Goal: Task Accomplishment & Management: Manage account settings

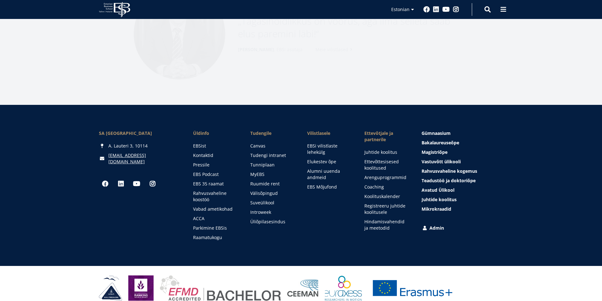
scroll to position [835, 0]
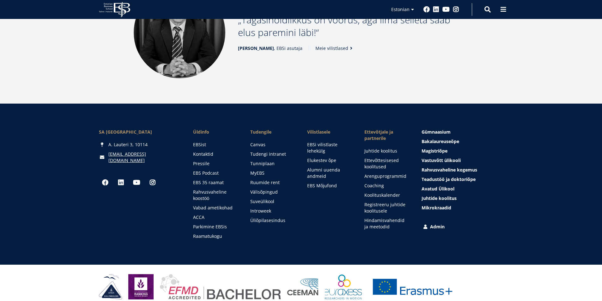
click at [434, 224] on link "Admin" at bounding box center [462, 227] width 81 height 6
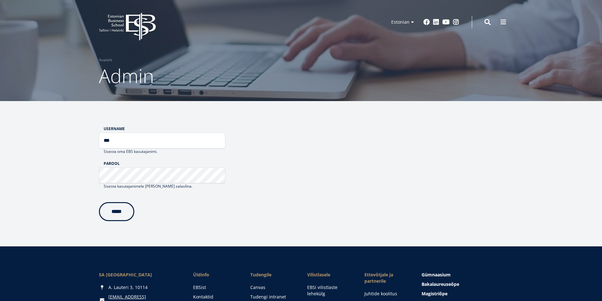
type input "***"
click at [123, 213] on input "*****" at bounding box center [116, 210] width 35 height 19
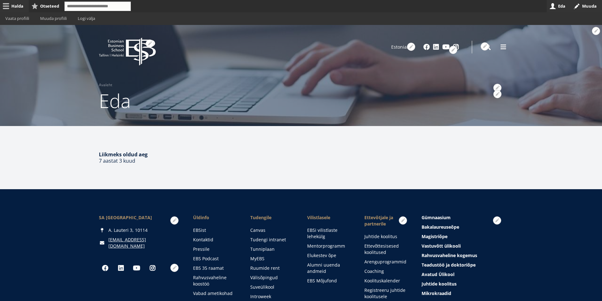
click at [13, 5] on link "Halda" at bounding box center [14, 6] width 29 height 12
click at [31, 18] on link "Sisu" at bounding box center [29, 18] width 24 height 12
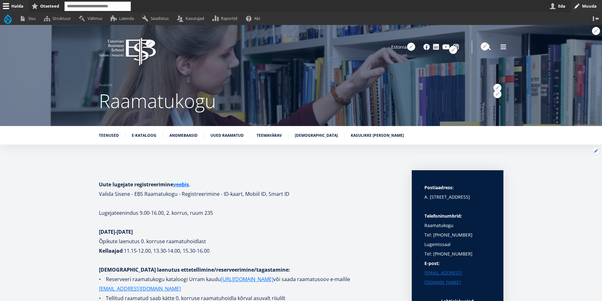
click at [594, 149] on button "Avatud Teenused seaded" at bounding box center [596, 151] width 8 height 8
click at [581, 166] on link "Muuda" at bounding box center [585, 168] width 29 height 7
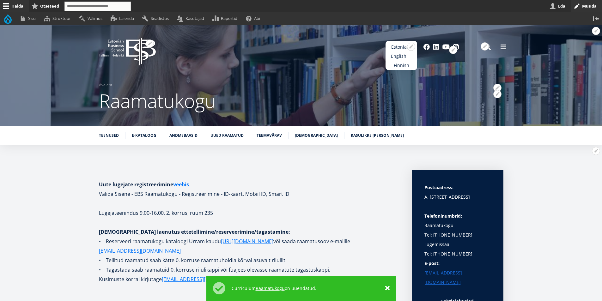
click at [398, 54] on link "English" at bounding box center [401, 56] width 32 height 9
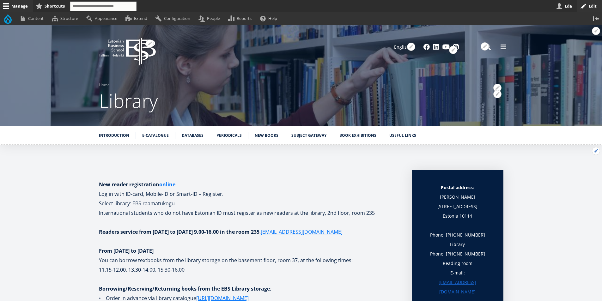
click at [595, 152] on button "Open Introduction configuration options" at bounding box center [596, 151] width 8 height 8
click at [582, 166] on link "Edit" at bounding box center [583, 168] width 34 height 7
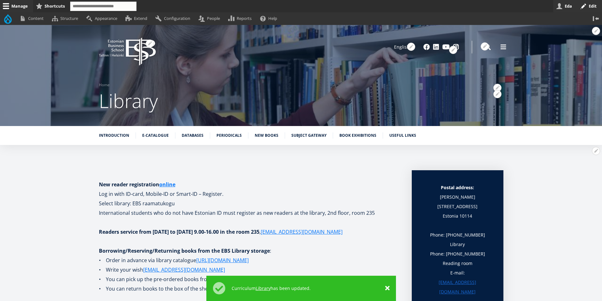
click at [569, 4] on link "Eda" at bounding box center [565, 6] width 24 height 12
click at [78, 20] on link "Log out" at bounding box center [77, 18] width 26 height 12
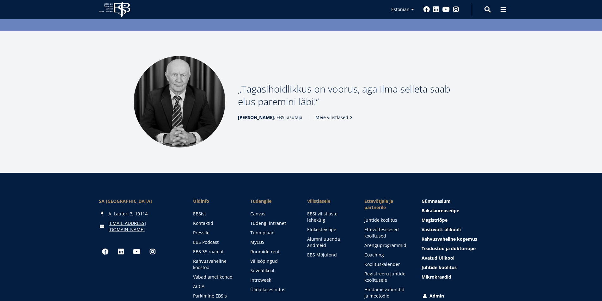
scroll to position [835, 0]
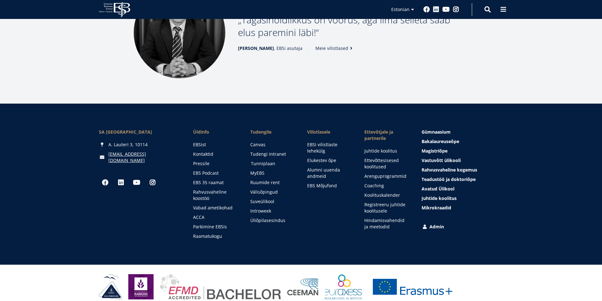
click at [268, 160] on link "Tunniplaan" at bounding box center [273, 163] width 45 height 6
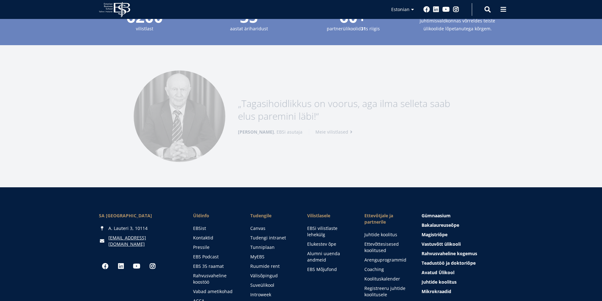
scroll to position [835, 0]
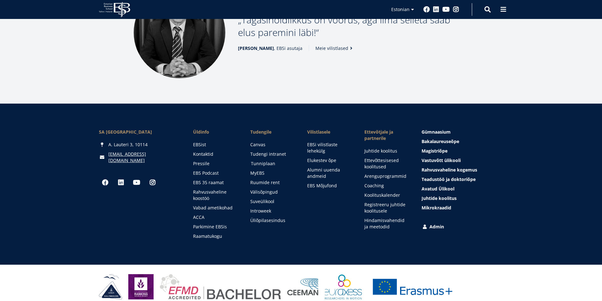
click at [262, 160] on link "Tunniplaan" at bounding box center [273, 163] width 45 height 6
